Goal: Communication & Community: Answer question/provide support

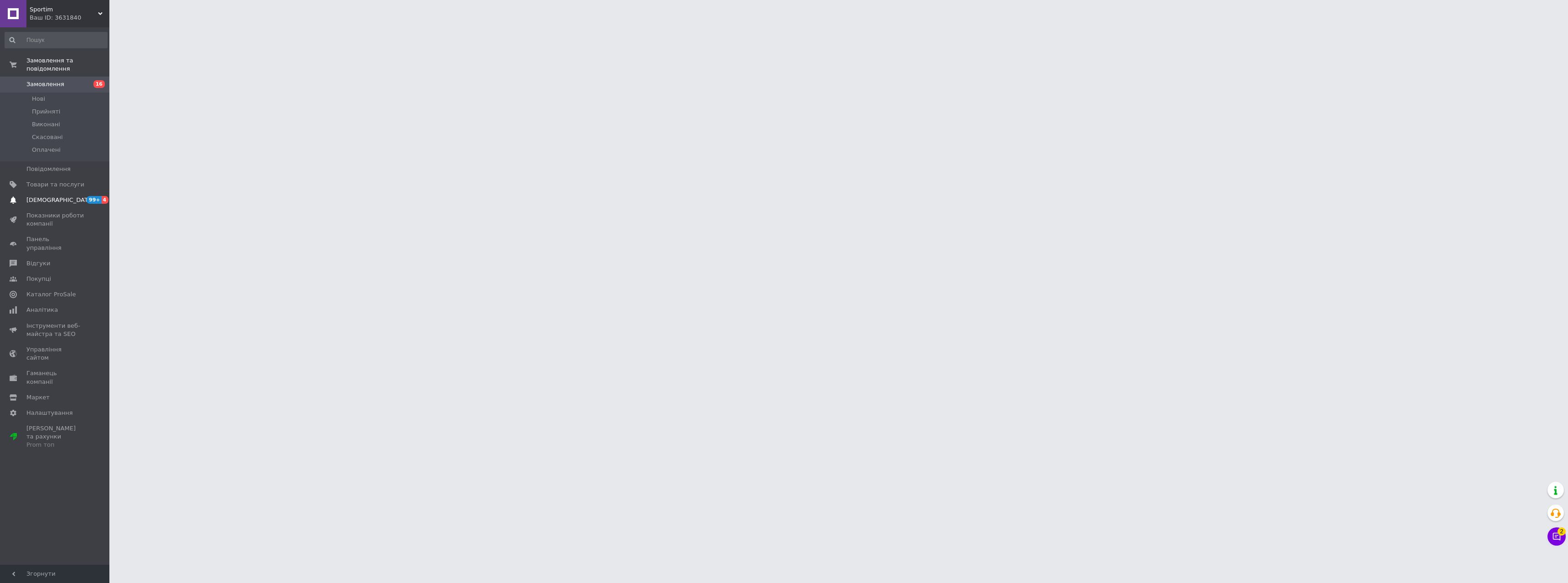
click at [66, 196] on span "[DEMOGRAPHIC_DATA]" at bounding box center [55, 200] width 58 height 8
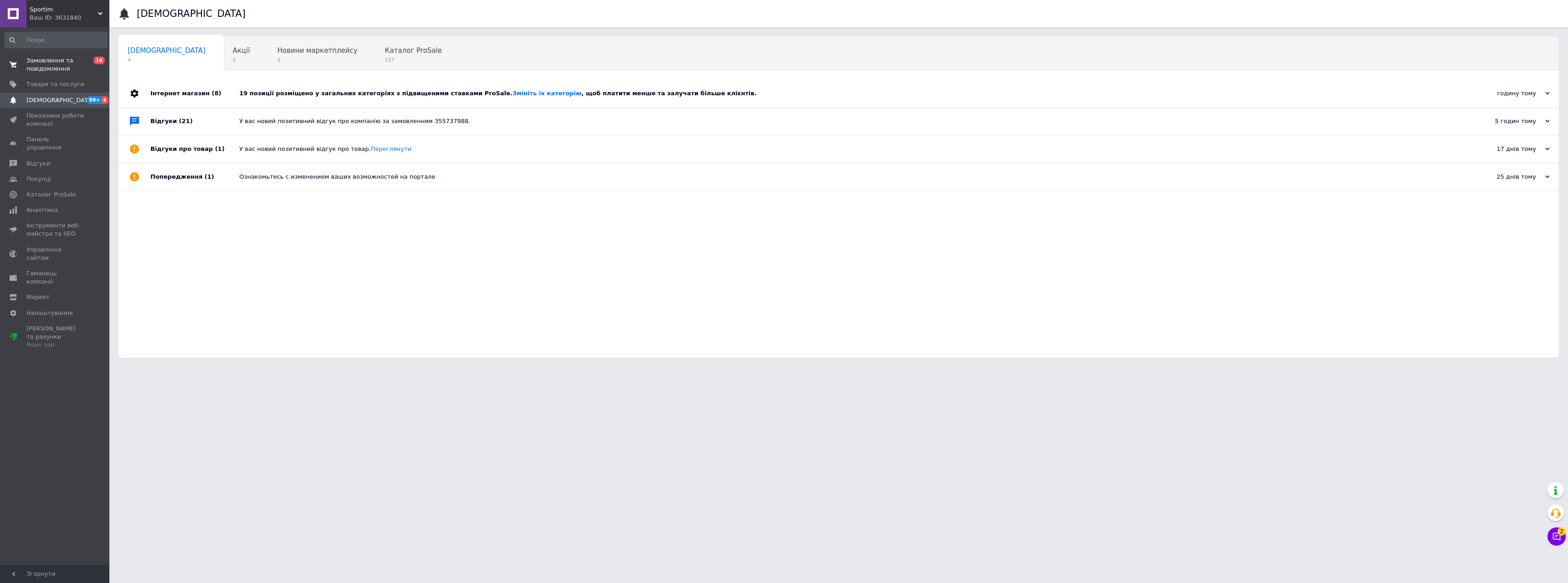
click at [60, 67] on span "Замовлення та повідомлення" at bounding box center [55, 64] width 58 height 17
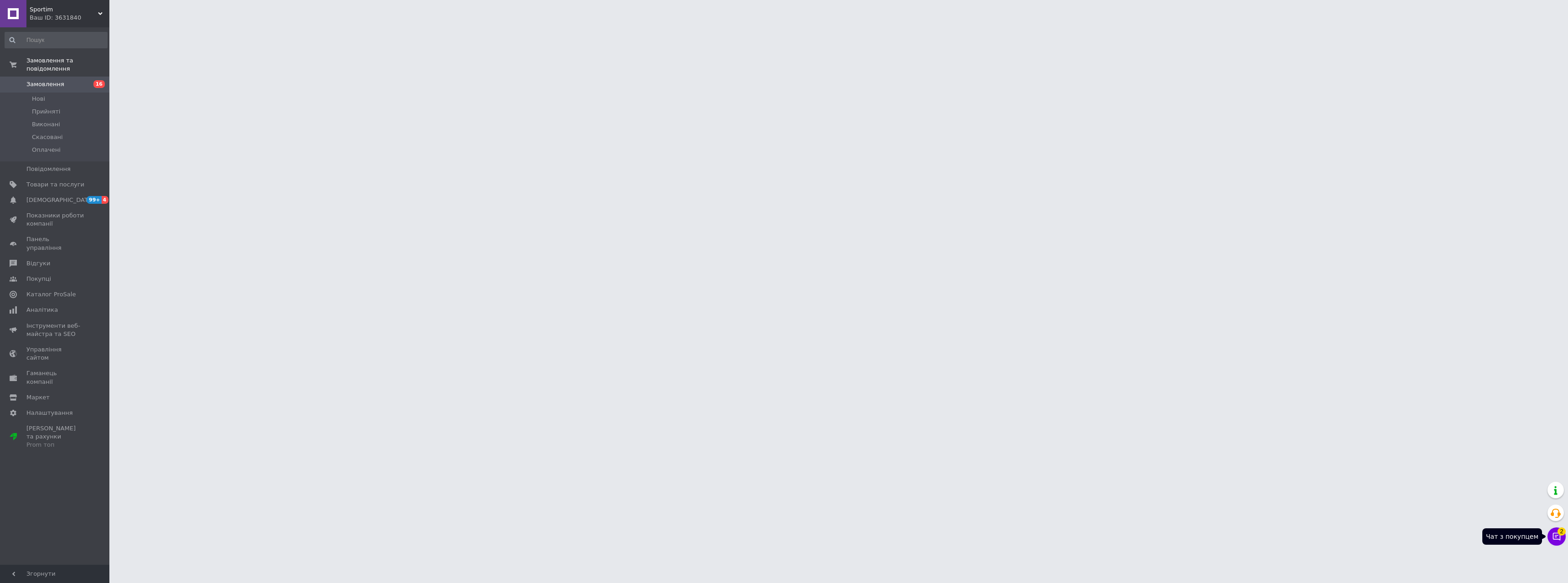
click at [1560, 23] on body "Sportim Ваш ID: 3631840 Сайт Sportim Кабінет покупця Перевірити стан системи Ст…" at bounding box center [784, 11] width 1568 height 23
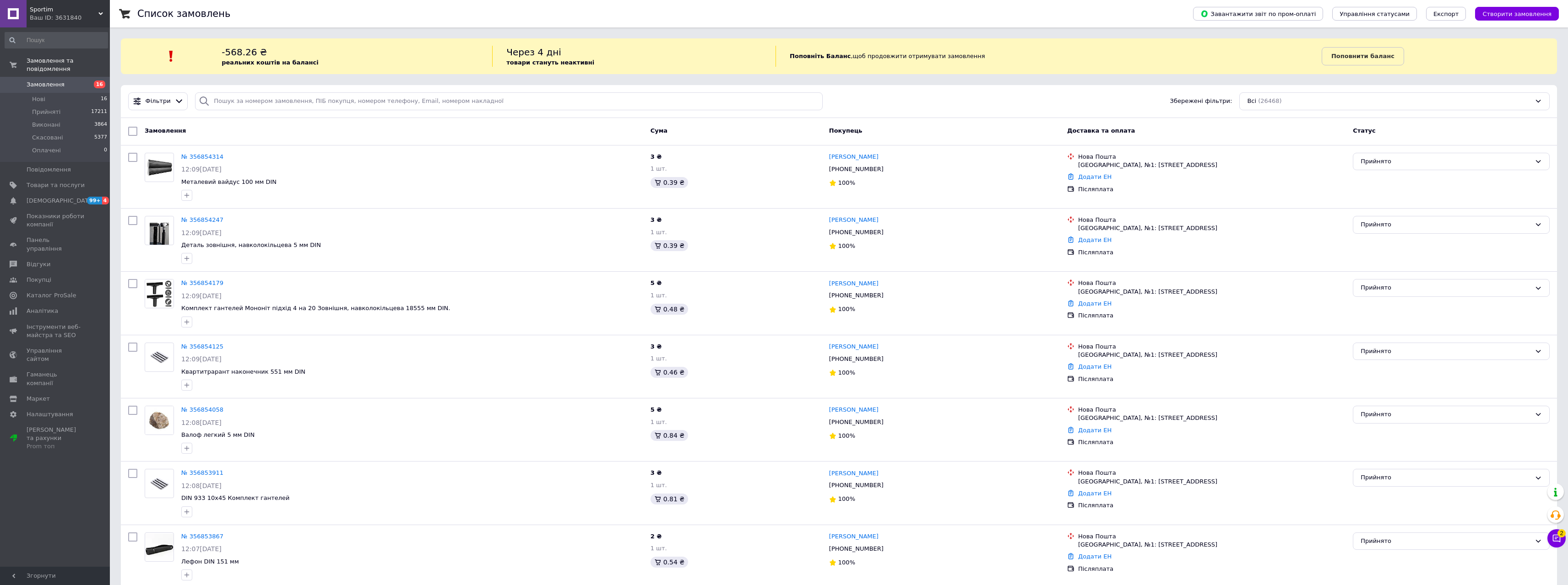
click at [1552, 542] on icon at bounding box center [1557, 539] width 9 height 9
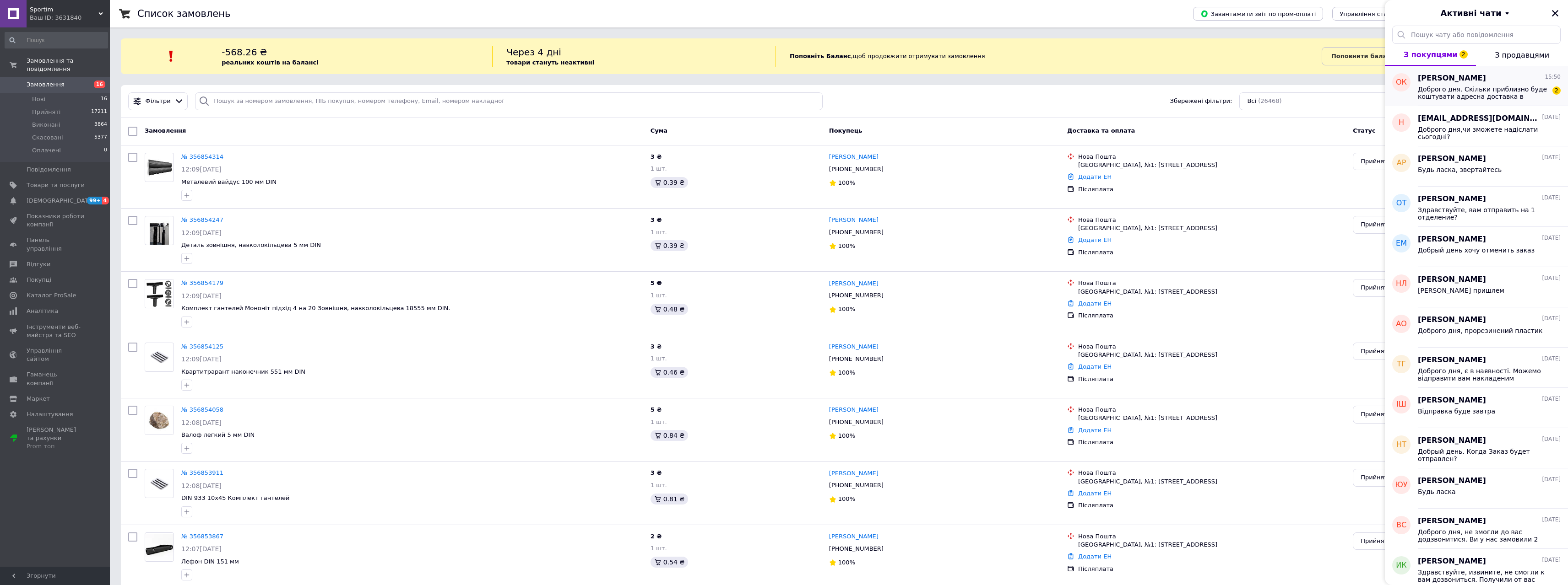
click at [1449, 91] on span "Доброго дня. Скільки приблизно буде коштувати адресна доставка в [GEOGRAPHIC_DA…" at bounding box center [1483, 92] width 130 height 15
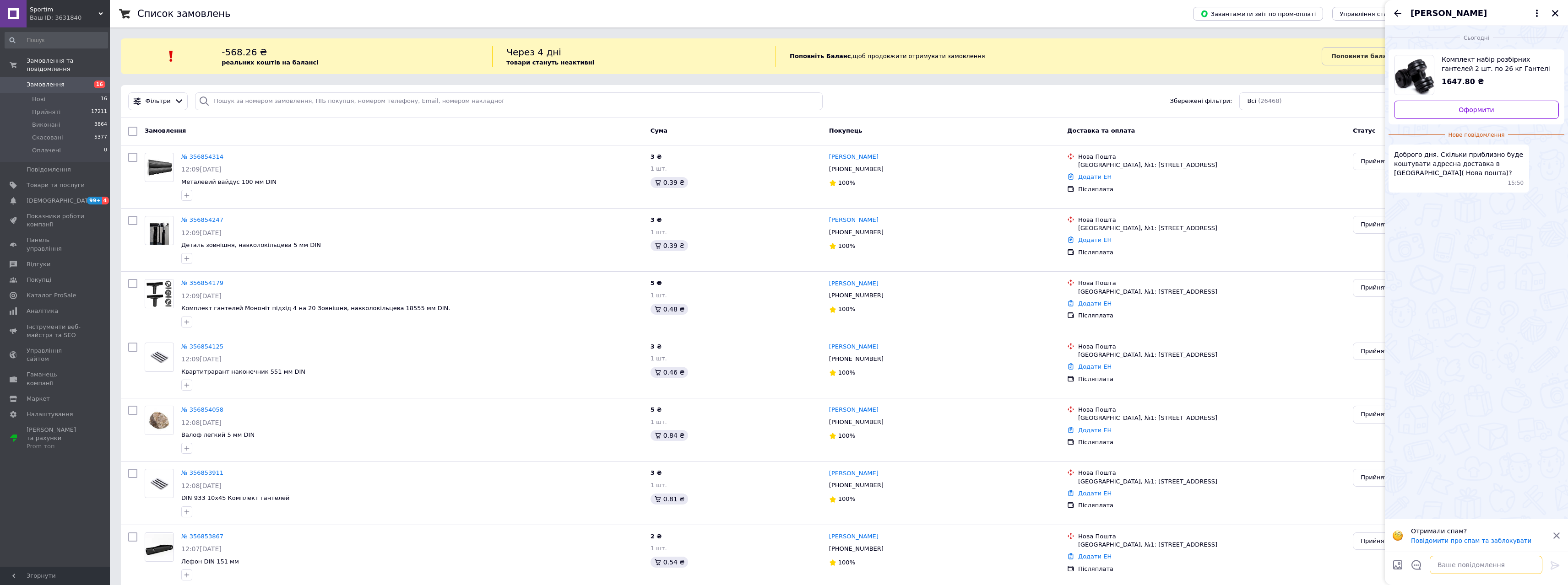
click at [1476, 564] on textarea at bounding box center [1486, 565] width 112 height 18
type textarea "Доброго дня, ціна доставки буде до 290-340 грн"
click at [1393, 10] on icon "Назад" at bounding box center [1398, 13] width 11 height 11
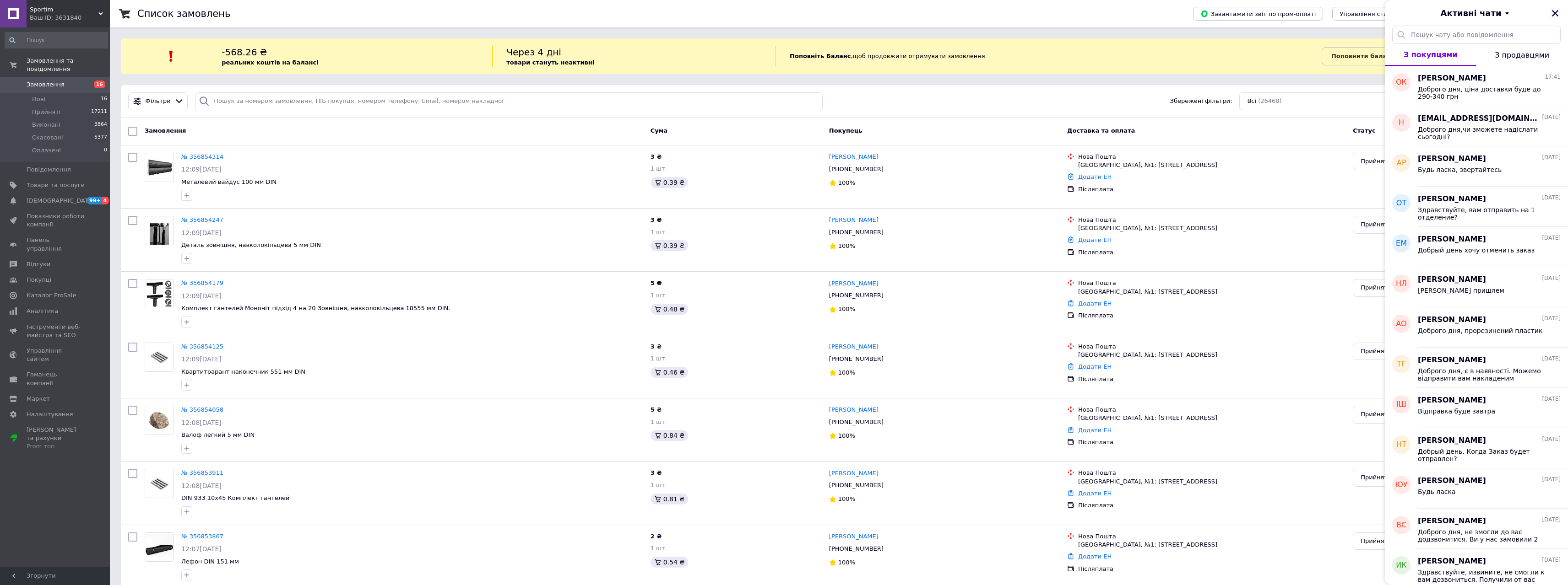
click at [1552, 9] on icon "Закрити" at bounding box center [1555, 12] width 8 height 8
